Goal: Information Seeking & Learning: Learn about a topic

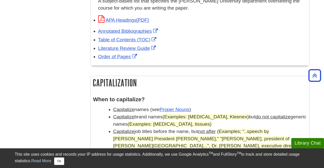
scroll to position [367, 0]
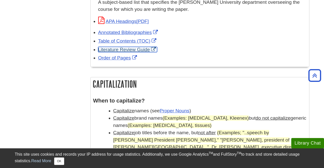
click at [139, 49] on link "Literature Review Guide" at bounding box center [127, 49] width 59 height 5
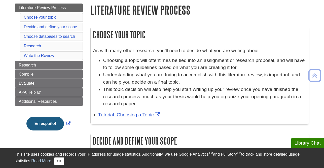
scroll to position [58, 0]
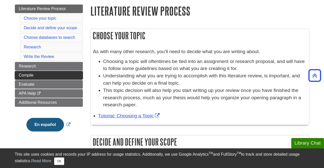
click at [42, 77] on link "Compile" at bounding box center [49, 75] width 68 height 9
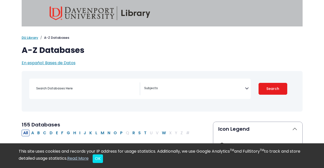
select select "Database Subject Filter"
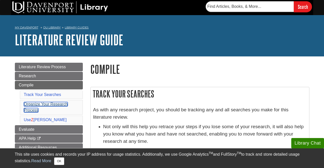
click at [49, 104] on link "Organize Your Research Process" at bounding box center [46, 107] width 44 height 10
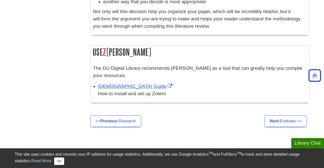
scroll to position [377, 0]
click at [292, 119] on link "Next: Evaluate >>" at bounding box center [286, 121] width 42 height 12
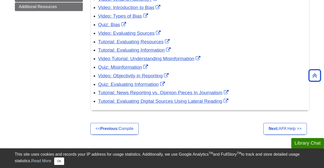
scroll to position [125, 0]
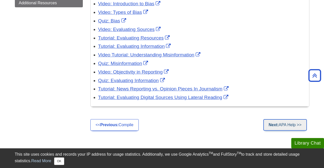
click at [284, 123] on link "Next: APA Help >>" at bounding box center [284, 125] width 43 height 12
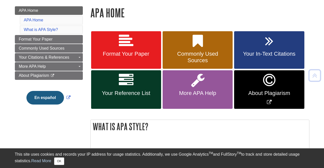
scroll to position [73, 0]
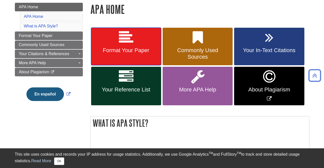
click at [113, 49] on span "Format Your Paper" at bounding box center [126, 50] width 62 height 7
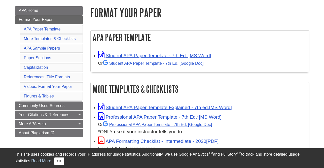
scroll to position [70, 0]
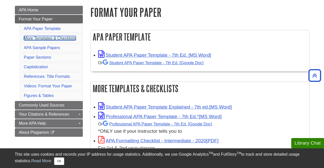
click at [43, 40] on link "More Templates & Checklists" at bounding box center [50, 38] width 52 height 4
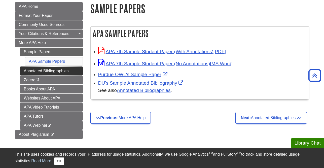
scroll to position [70, 0]
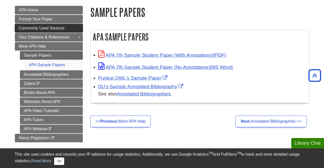
click at [47, 28] on span "Commonly Used Sources" at bounding box center [42, 28] width 46 height 4
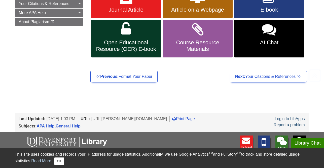
scroll to position [120, 0]
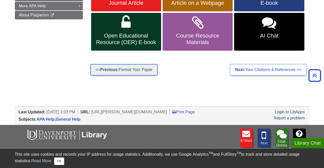
click at [145, 74] on link "<< Previous: Format Your Paper" at bounding box center [124, 70] width 68 height 12
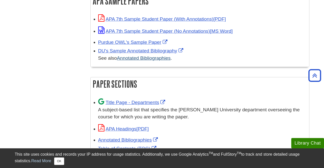
scroll to position [289, 0]
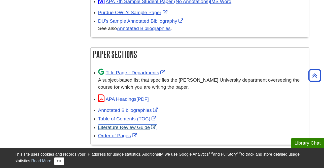
click at [155, 126] on link "Literature Review Guide" at bounding box center [127, 127] width 59 height 5
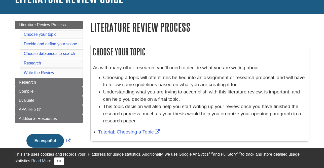
scroll to position [52, 0]
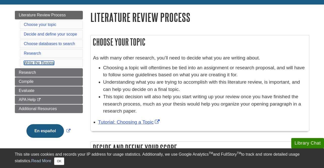
click at [42, 61] on link "Write the Review" at bounding box center [39, 63] width 30 height 4
